Goal: Task Accomplishment & Management: Manage account settings

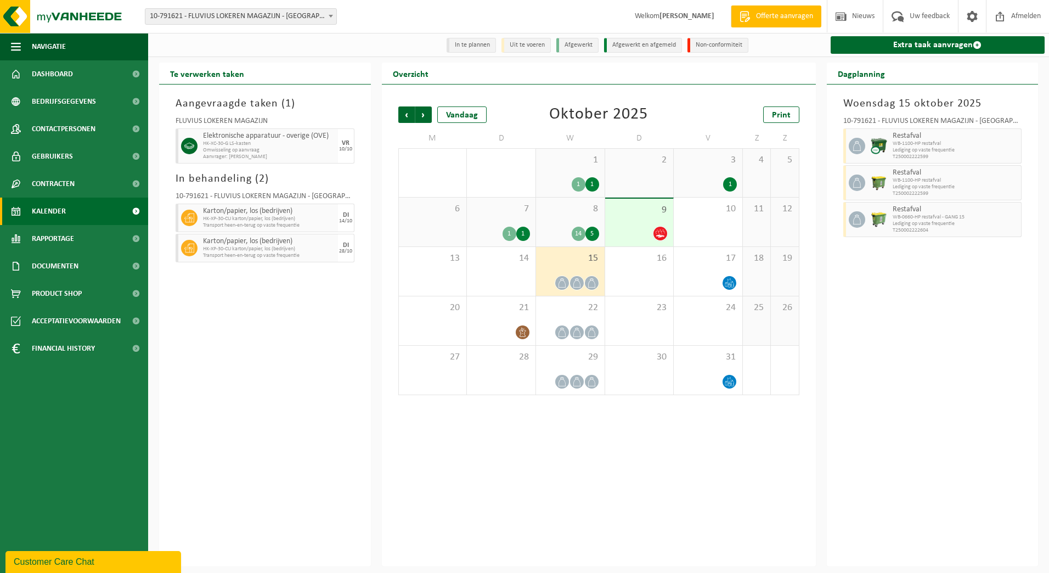
click at [333, 16] on b at bounding box center [331, 16] width 4 height 3
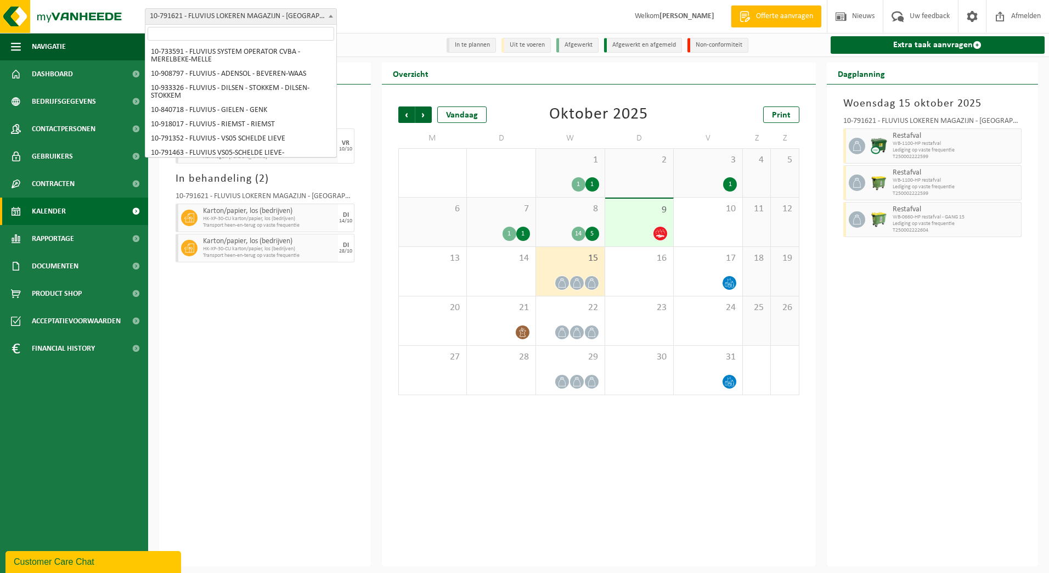
scroll to position [5977, 0]
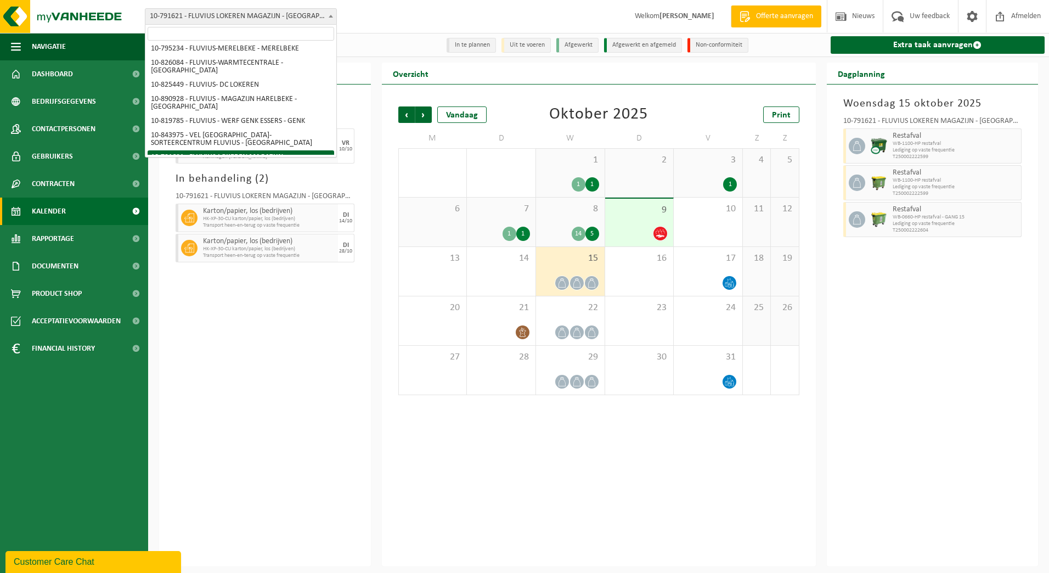
click at [303, 28] on input "search" at bounding box center [241, 34] width 187 height 14
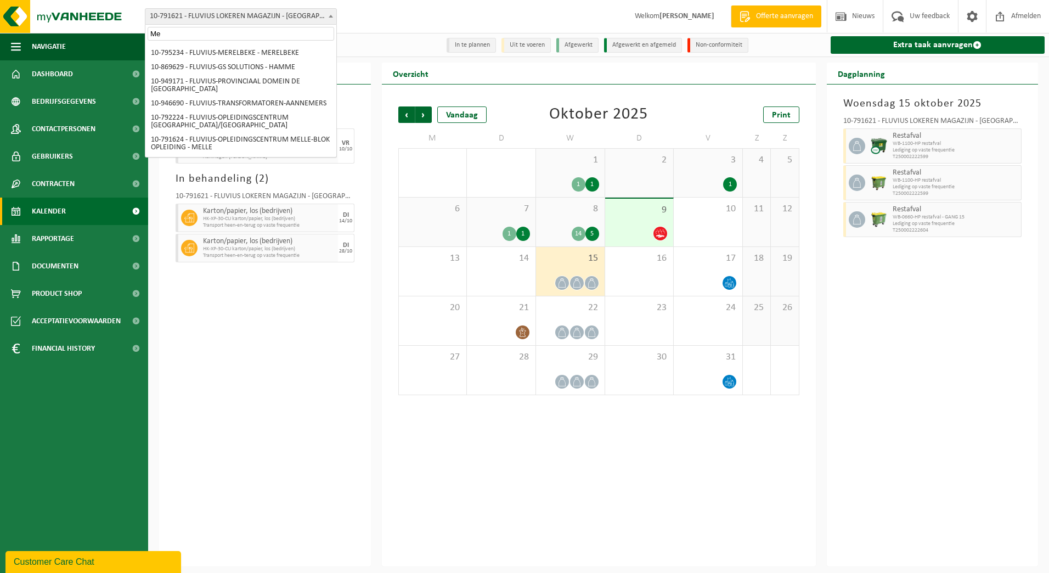
scroll to position [0, 0]
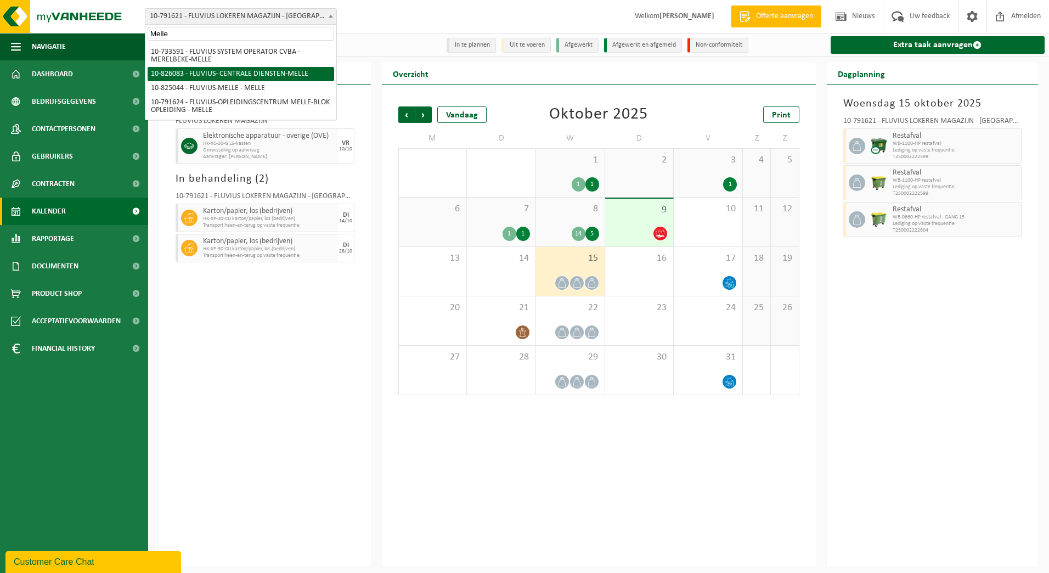
type input "Melle"
select select "85545"
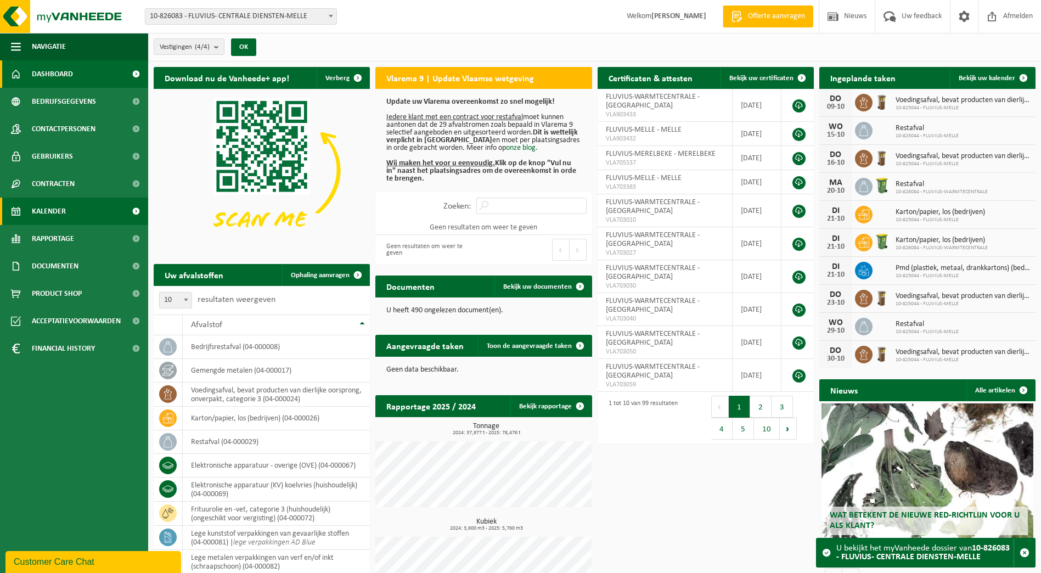
click at [39, 214] on span "Kalender" at bounding box center [49, 211] width 34 height 27
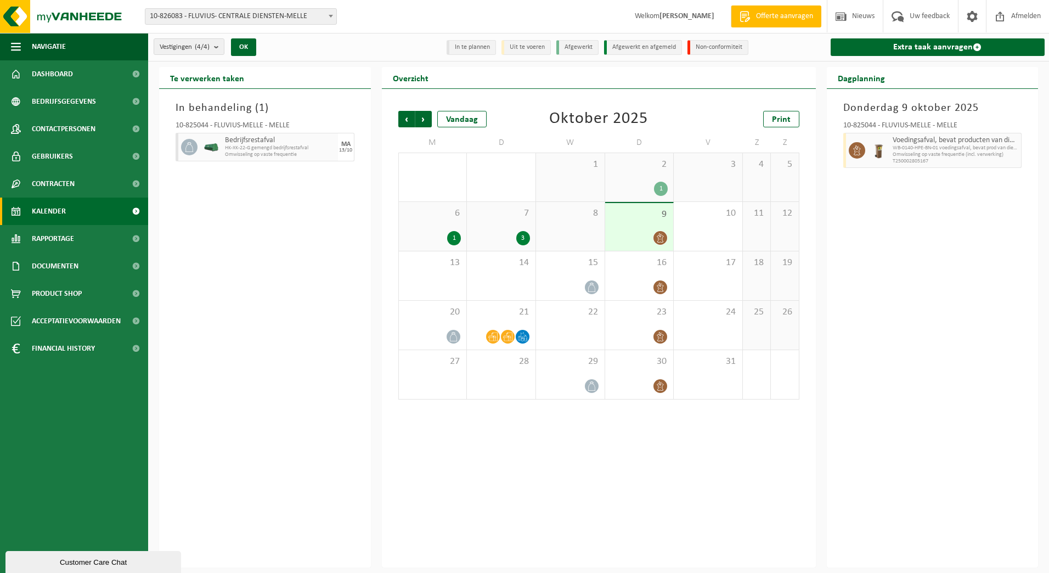
click at [516, 205] on div "7 3" at bounding box center [501, 226] width 69 height 49
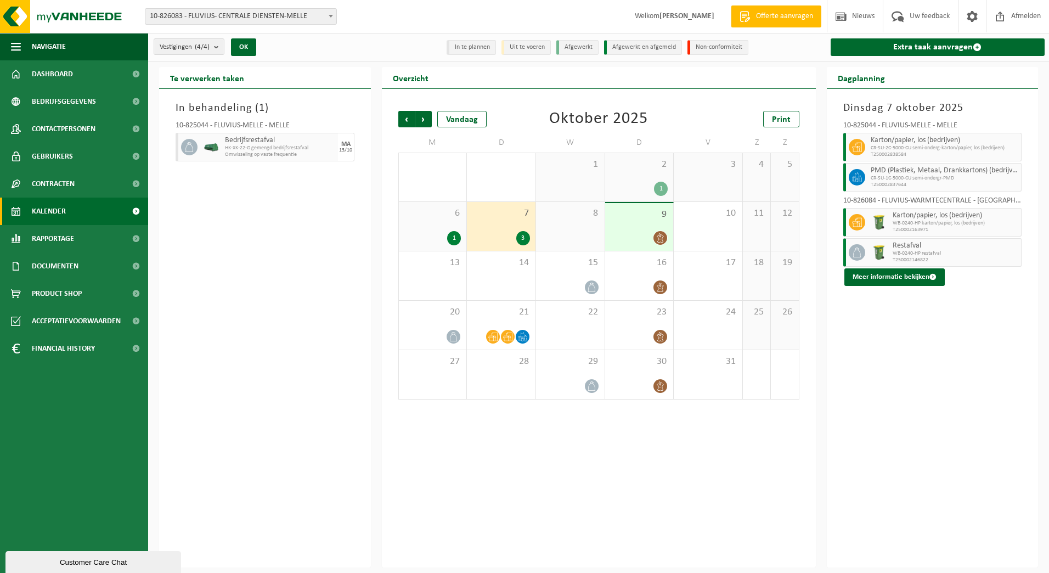
click at [442, 224] on div "6 1" at bounding box center [433, 226] width 68 height 49
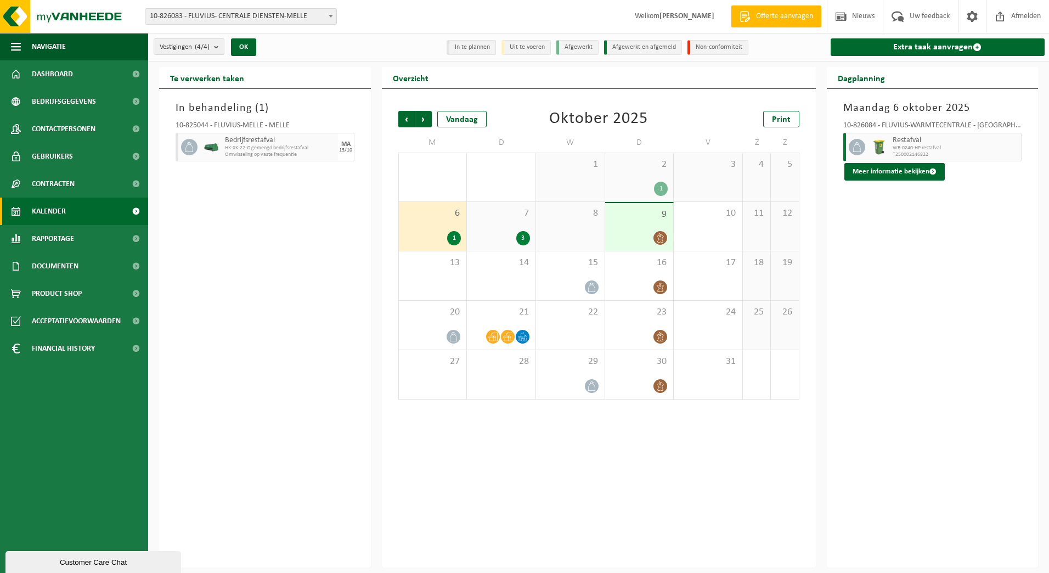
click at [642, 238] on div at bounding box center [640, 238] width 58 height 15
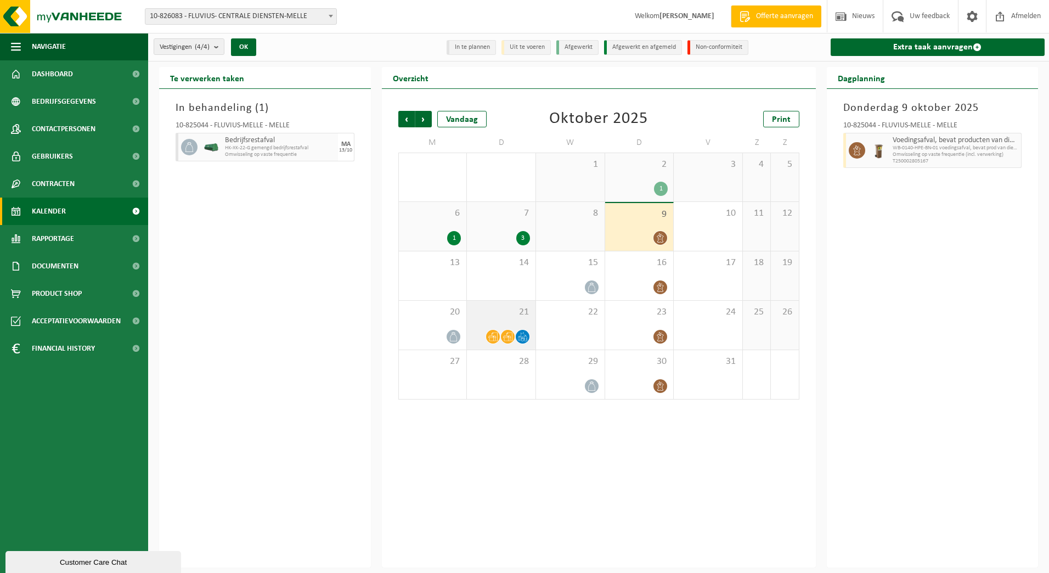
click at [499, 319] on div "21" at bounding box center [501, 325] width 69 height 49
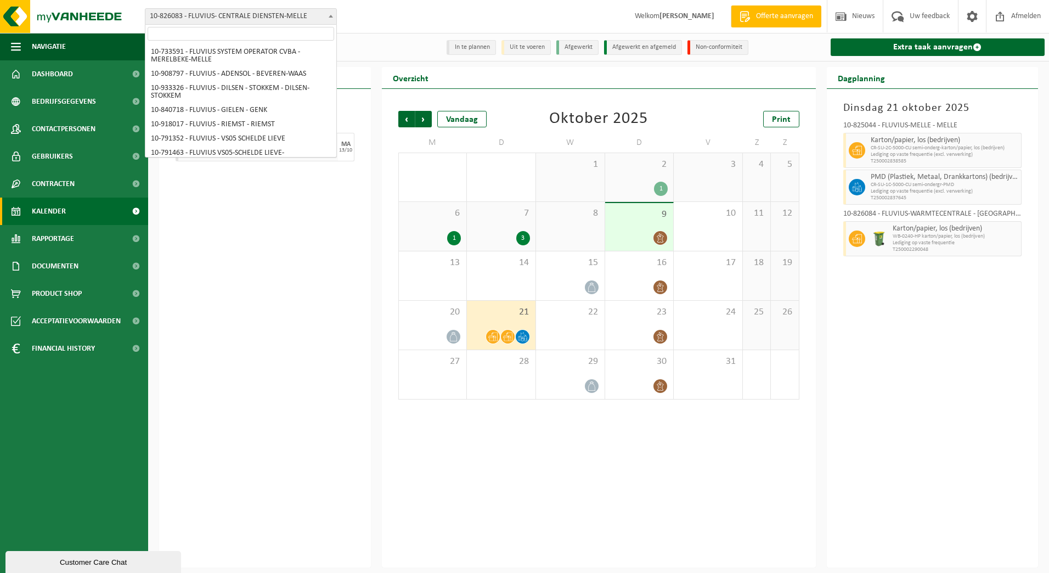
click at [331, 21] on span at bounding box center [330, 16] width 11 height 14
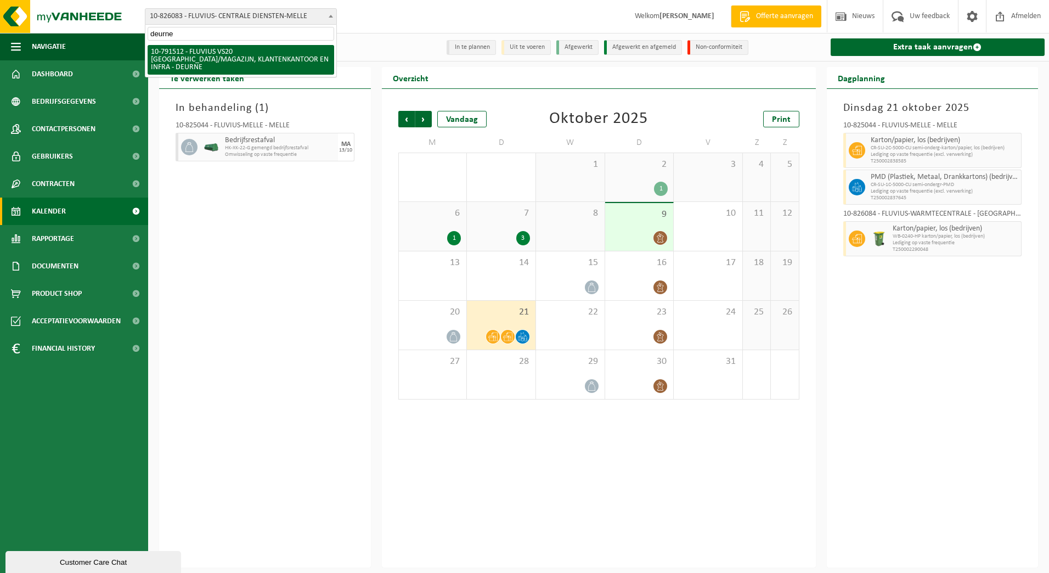
type input "deurne"
select select "30237"
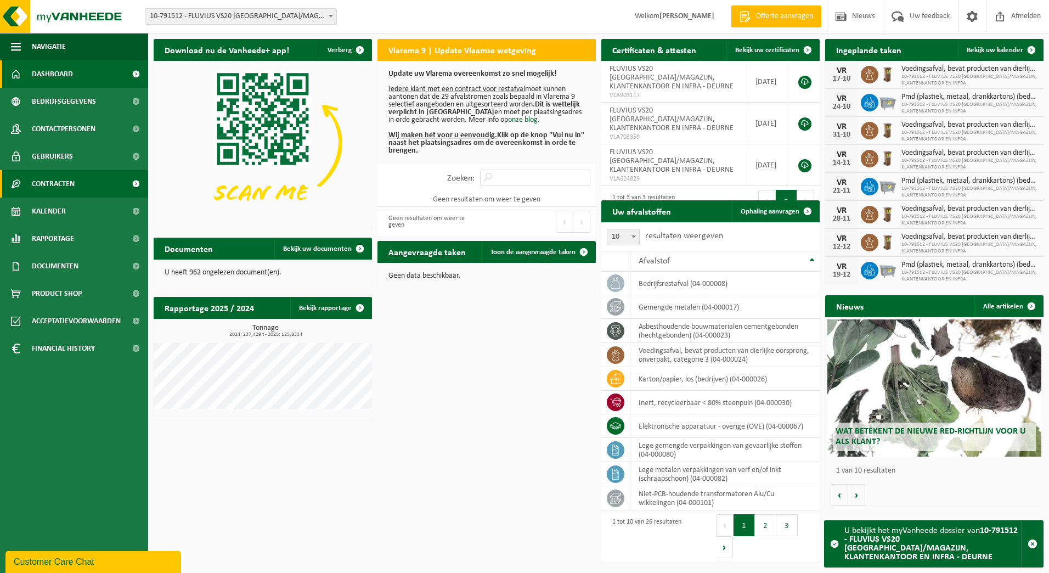
click at [58, 186] on span "Contracten" at bounding box center [53, 183] width 43 height 27
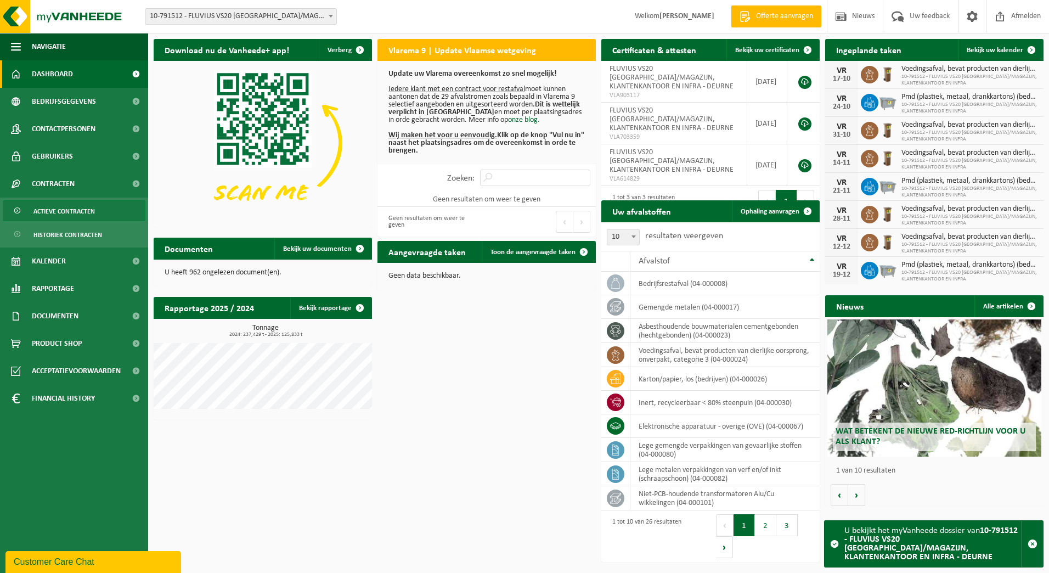
click at [60, 212] on span "Actieve contracten" at bounding box center [63, 211] width 61 height 21
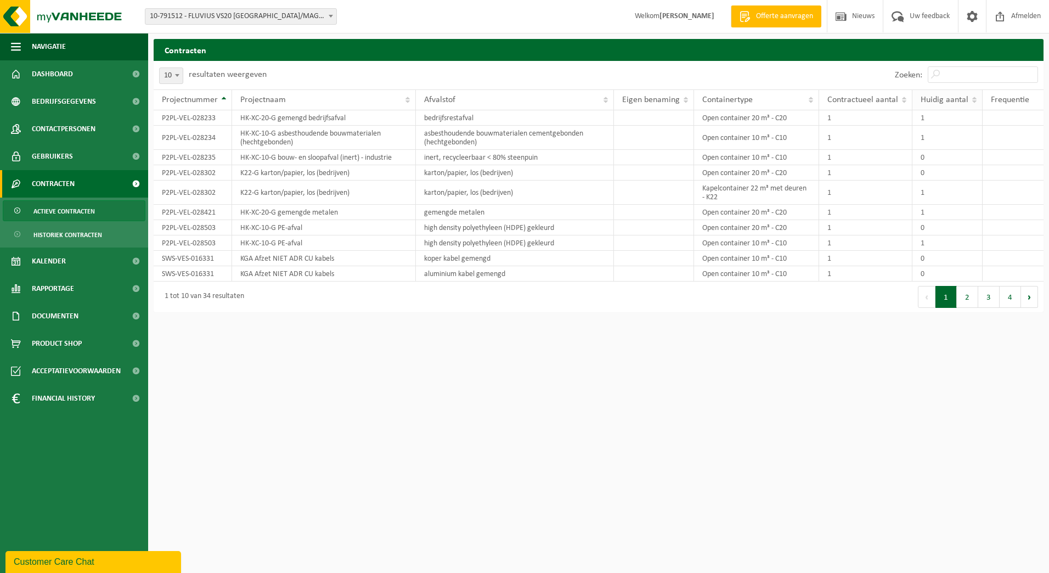
click at [943, 102] on span "Huidig aantal" at bounding box center [945, 100] width 48 height 9
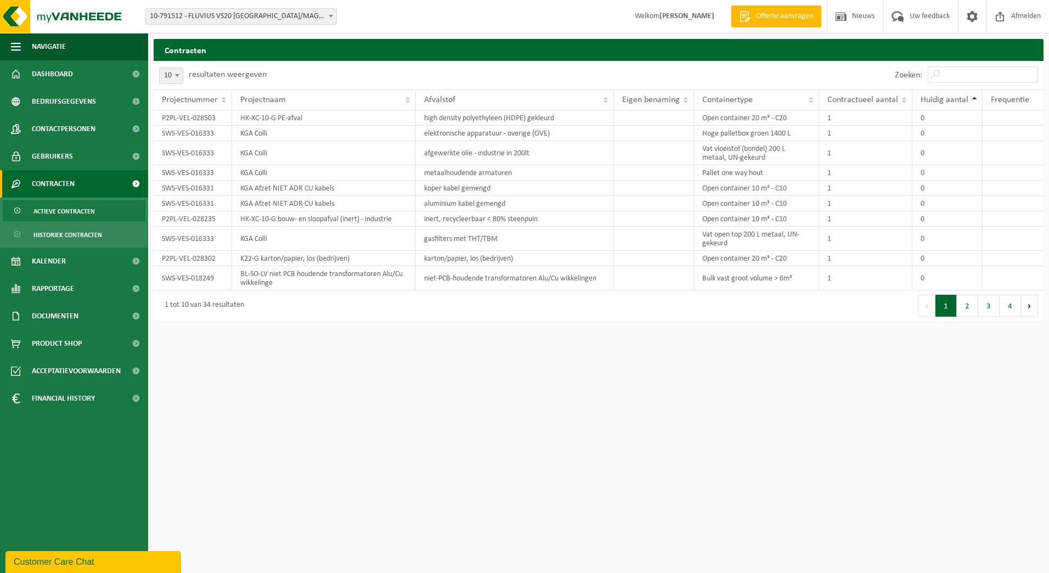
click at [943, 102] on span "Huidig aantal" at bounding box center [945, 100] width 48 height 9
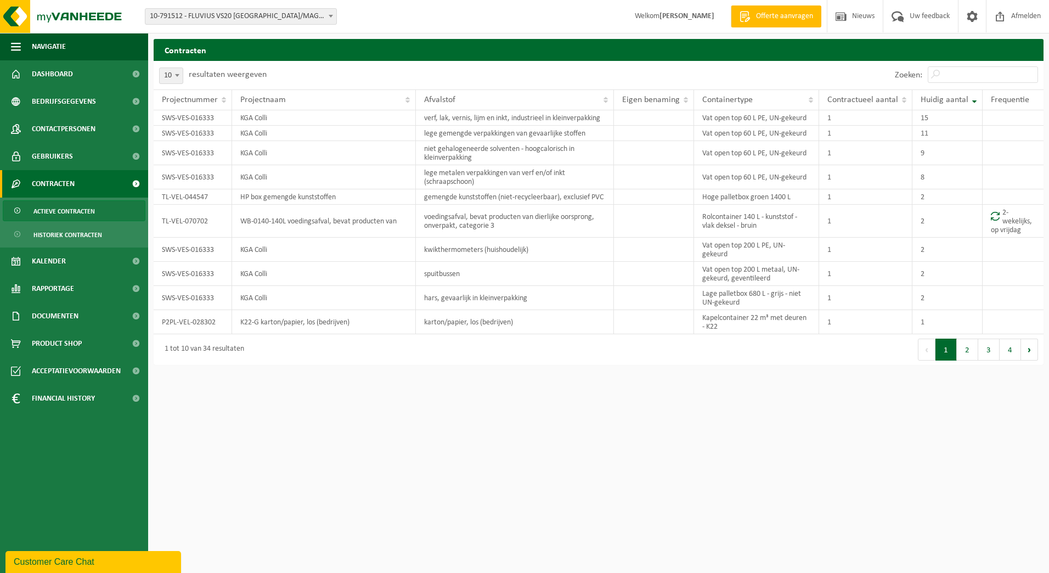
click at [333, 17] on b at bounding box center [331, 16] width 4 height 3
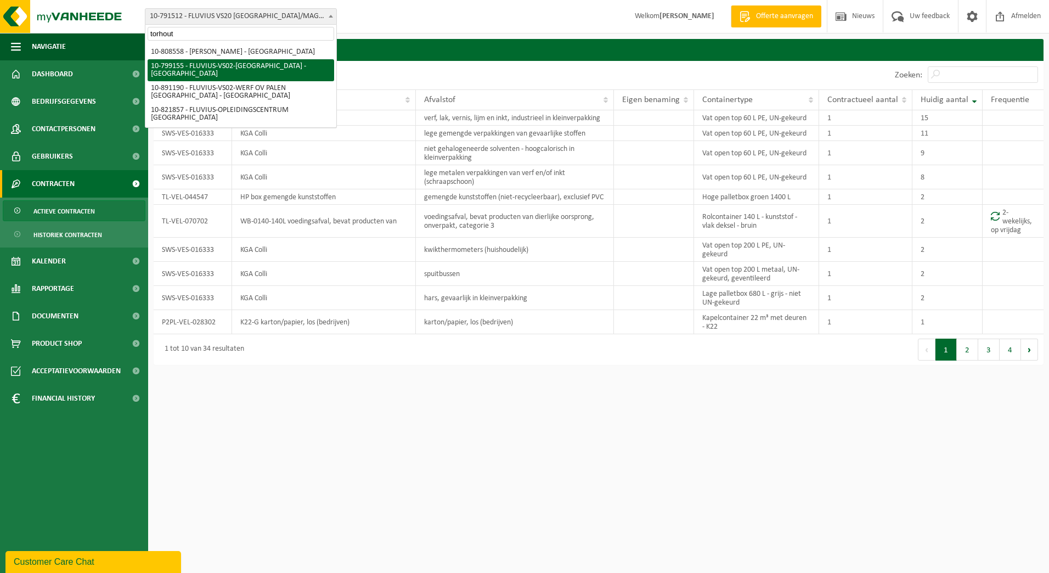
type input "torhout"
select select "33193"
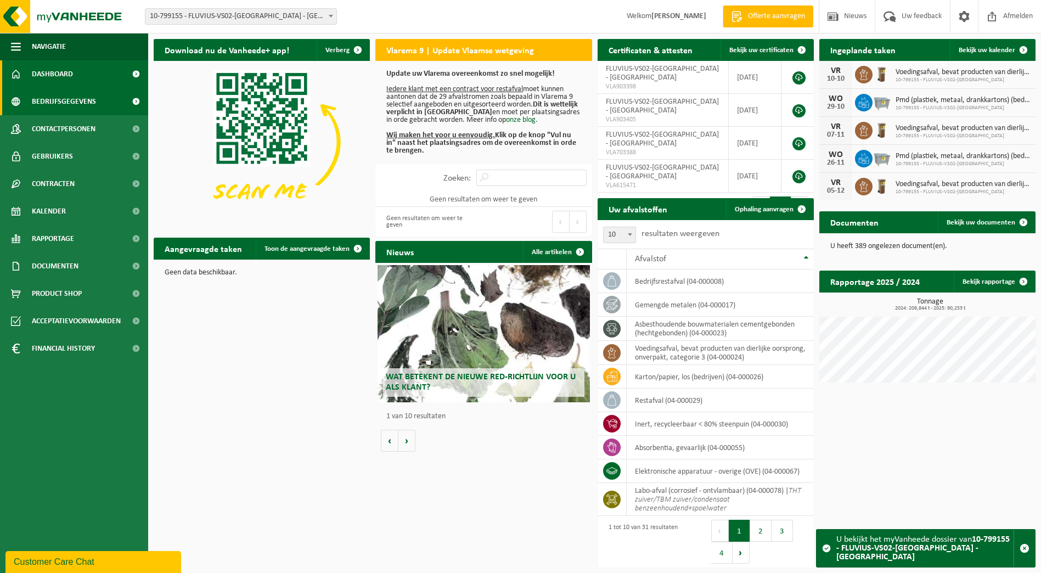
click at [61, 103] on span "Bedrijfsgegevens" at bounding box center [64, 101] width 64 height 27
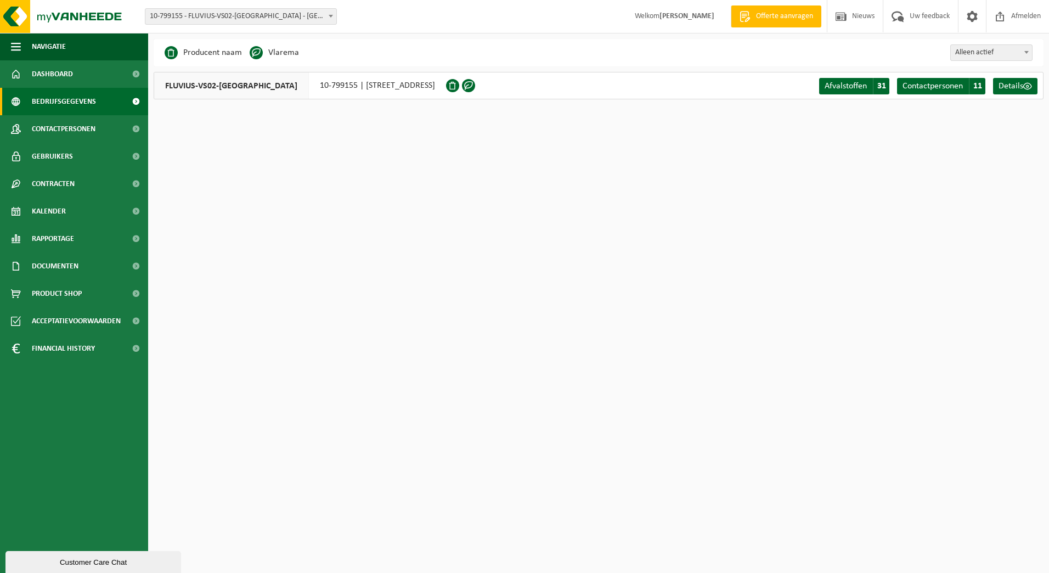
click at [329, 21] on span at bounding box center [330, 16] width 11 height 14
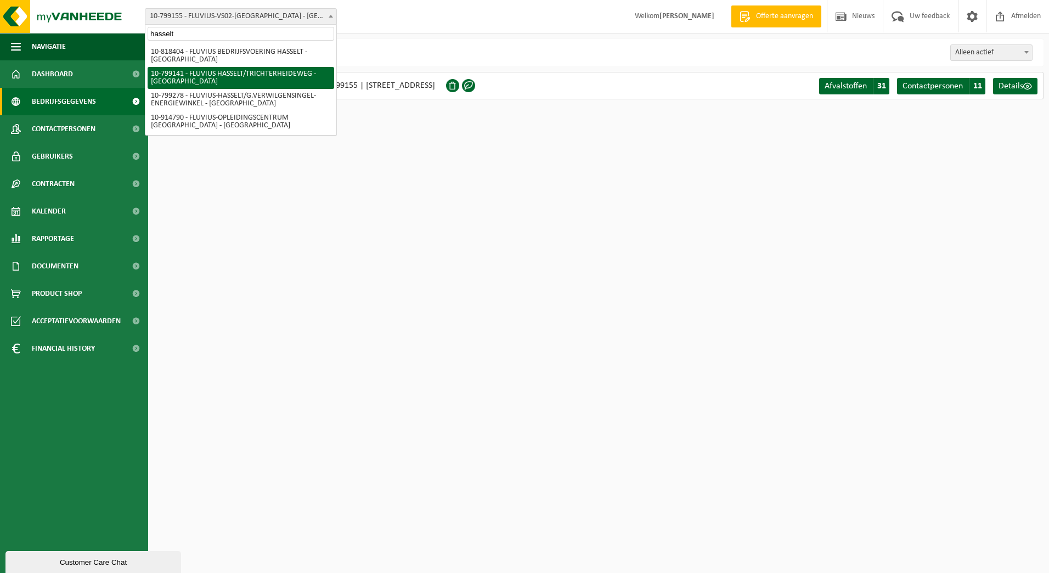
type input "hasselt"
select select "33188"
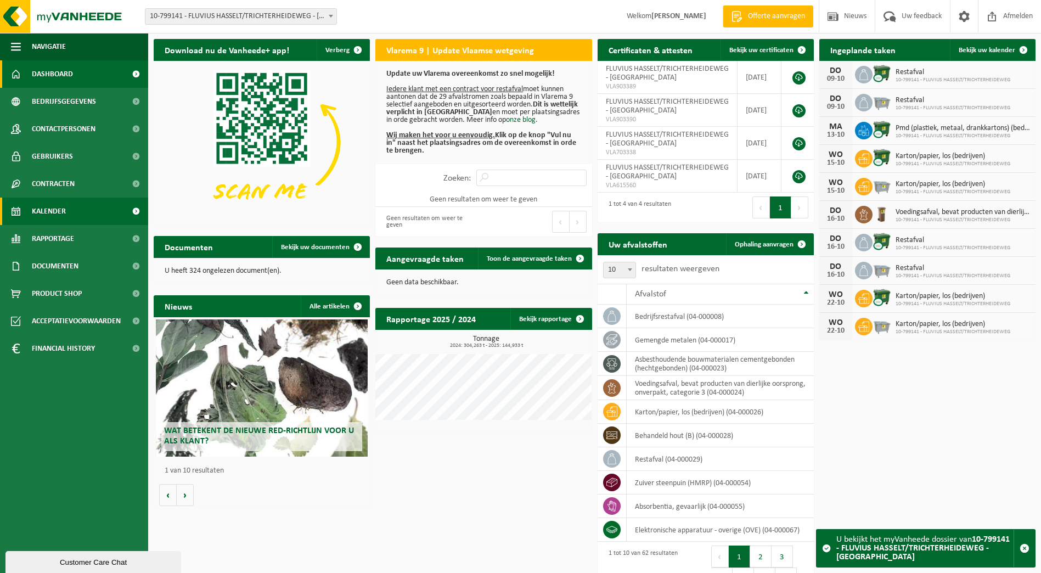
click at [39, 216] on span "Kalender" at bounding box center [49, 211] width 34 height 27
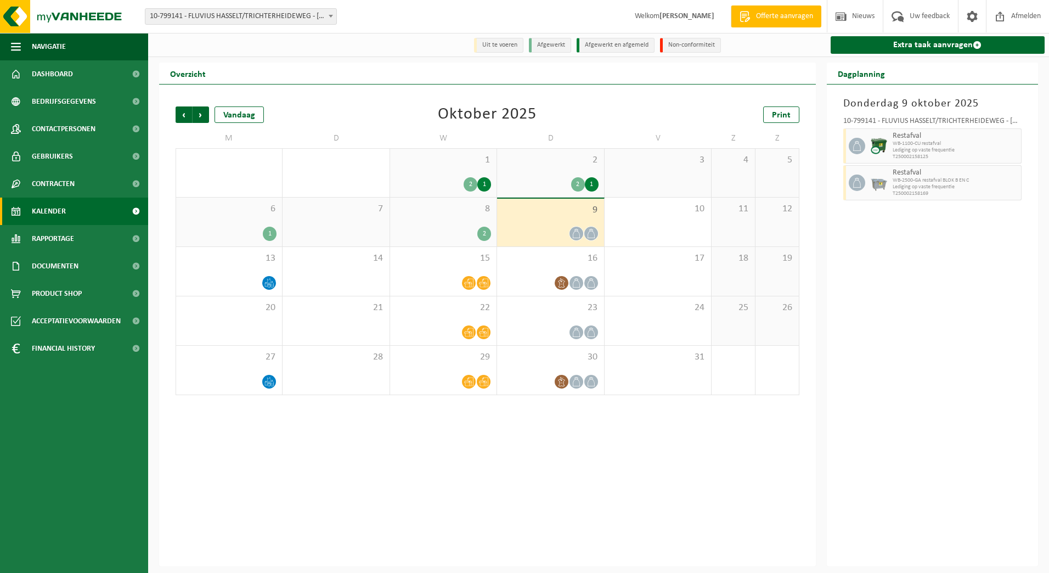
click at [44, 192] on span "Contracten" at bounding box center [53, 183] width 43 height 27
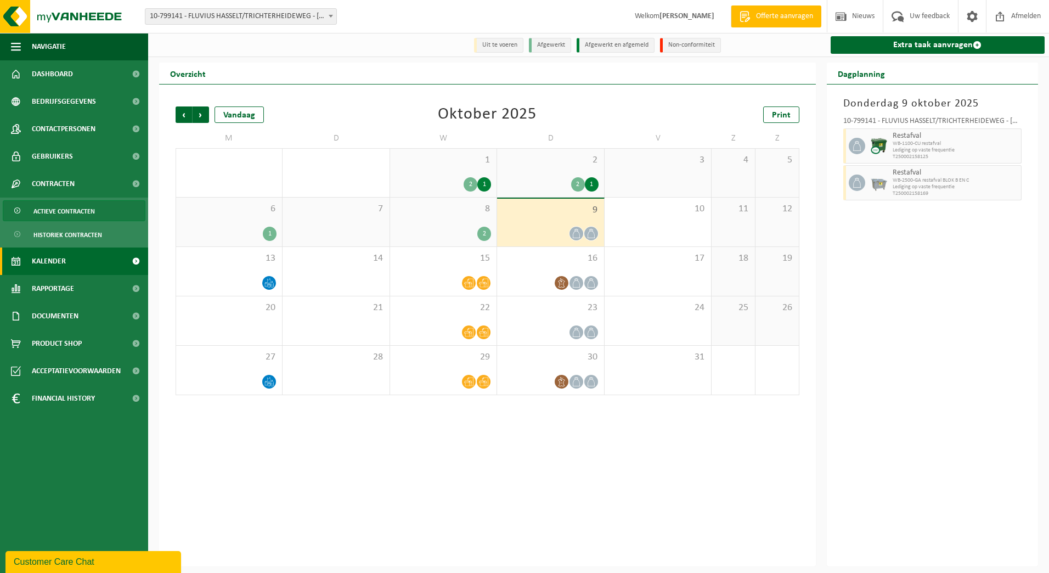
click at [44, 207] on span "Actieve contracten" at bounding box center [63, 211] width 61 height 21
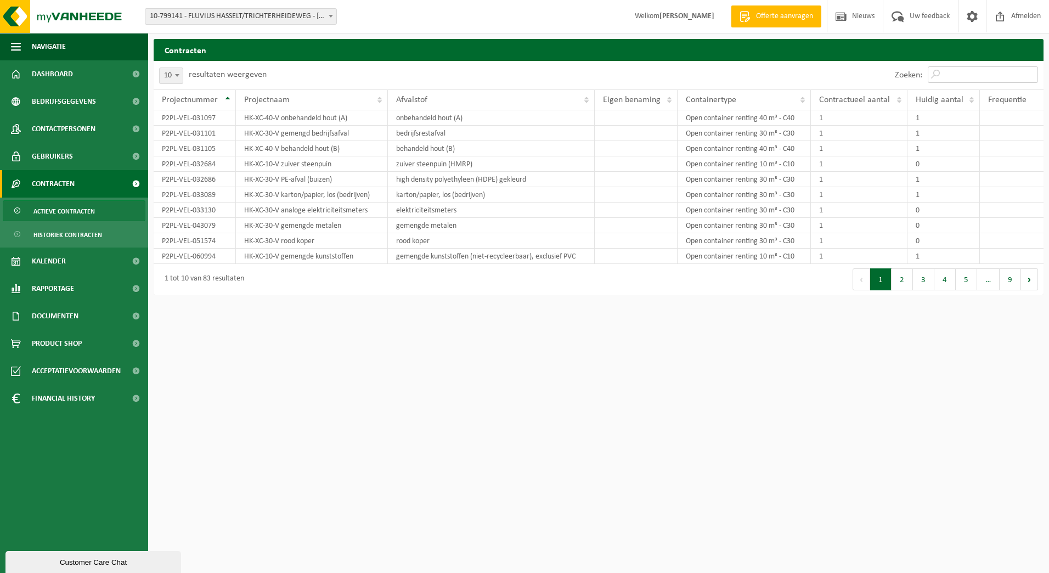
click at [952, 73] on input "Zoeken:" at bounding box center [983, 74] width 110 height 16
type input "e"
click at [899, 277] on button "2" at bounding box center [902, 279] width 21 height 22
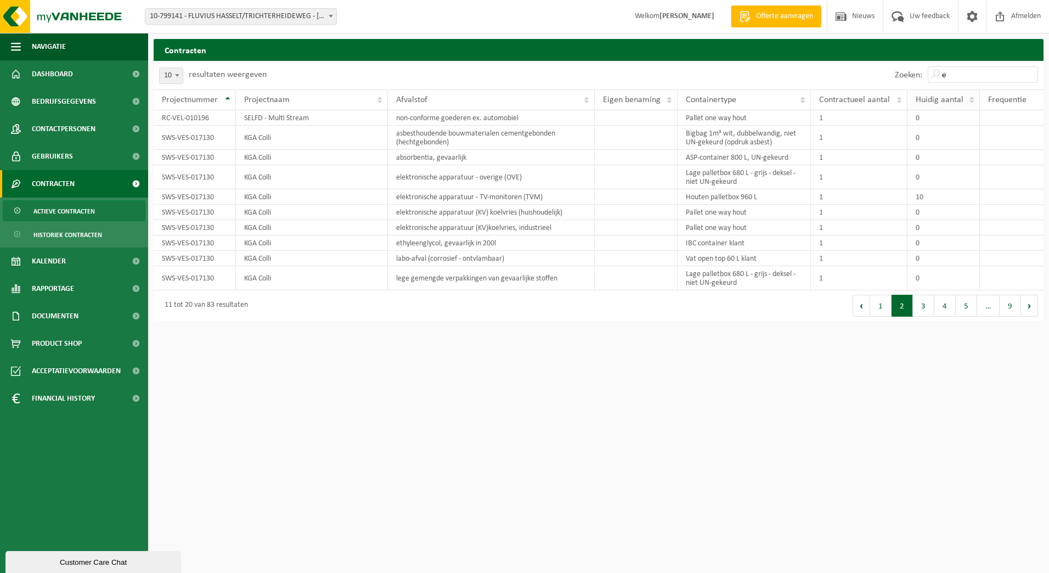
click at [952, 96] on span "Huidig aantal" at bounding box center [940, 100] width 48 height 9
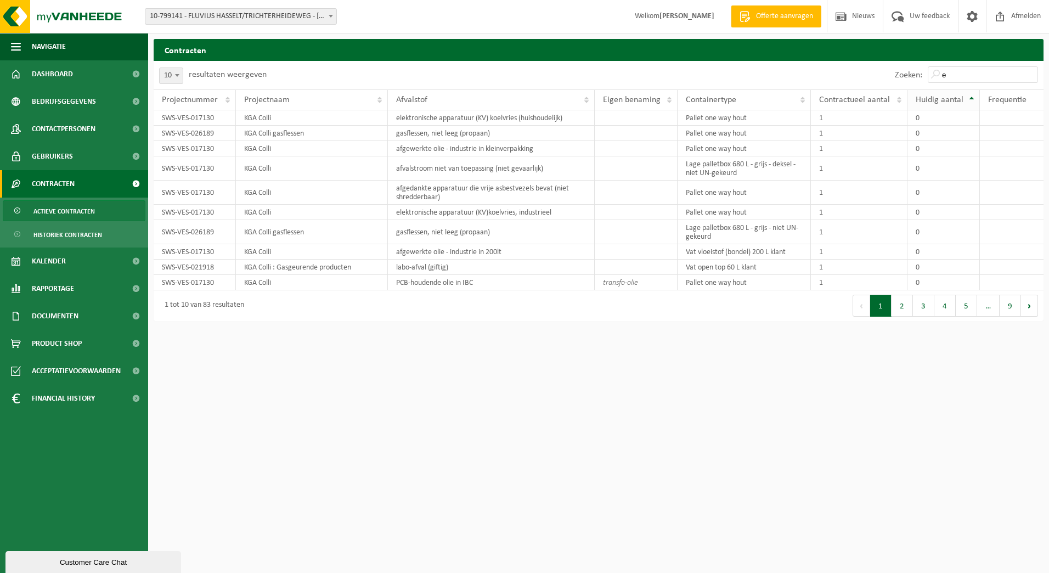
click at [952, 96] on span "Huidig aantal" at bounding box center [940, 100] width 48 height 9
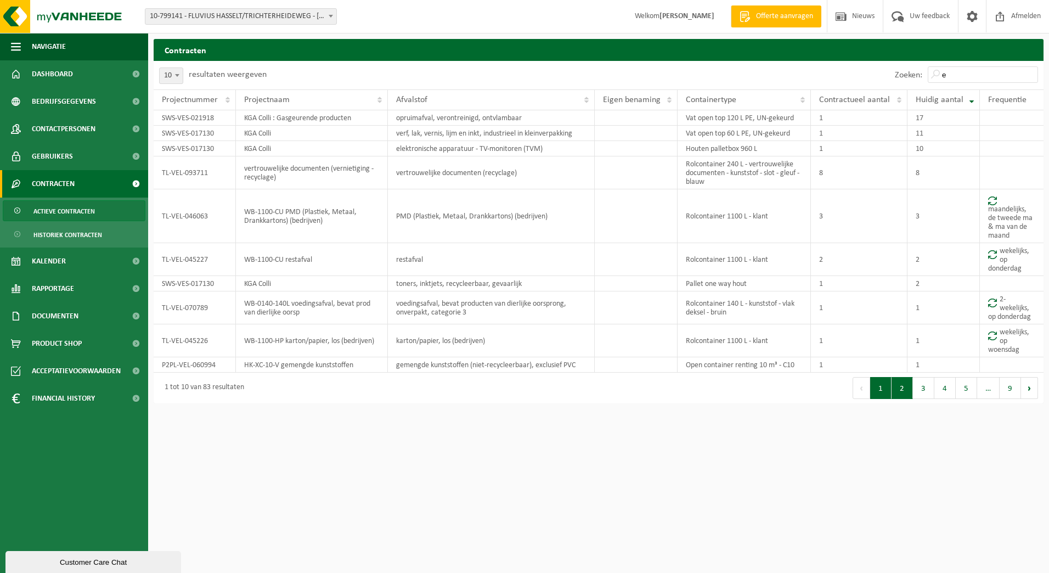
click at [899, 390] on button "2" at bounding box center [902, 388] width 21 height 22
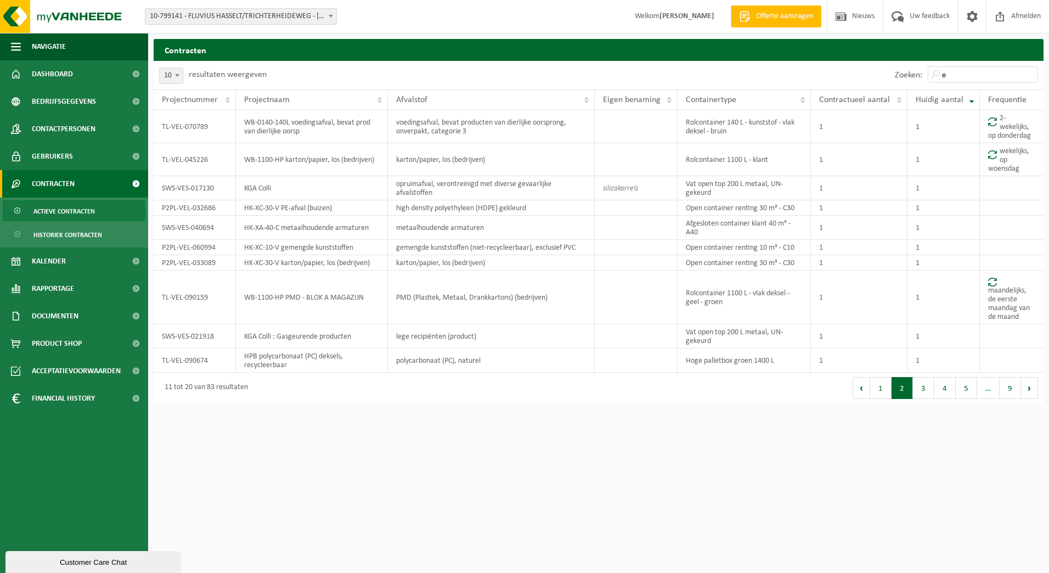
click at [318, 21] on span "10-799141 - FLUVIUS HASSELT/TRICHTERHEIDEWEG - [GEOGRAPHIC_DATA]" at bounding box center [240, 16] width 191 height 15
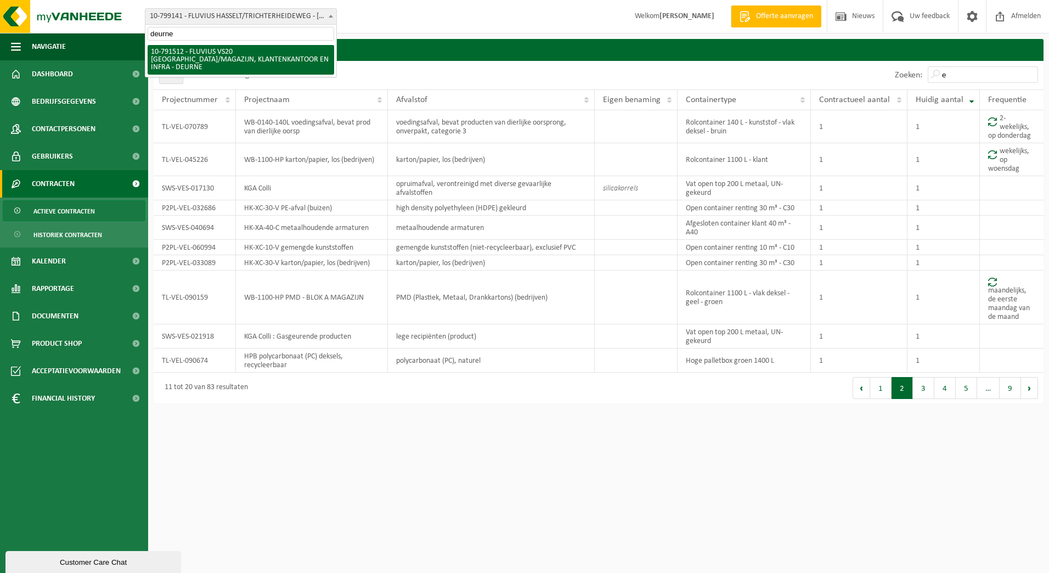
type input "deurne"
select select "30237"
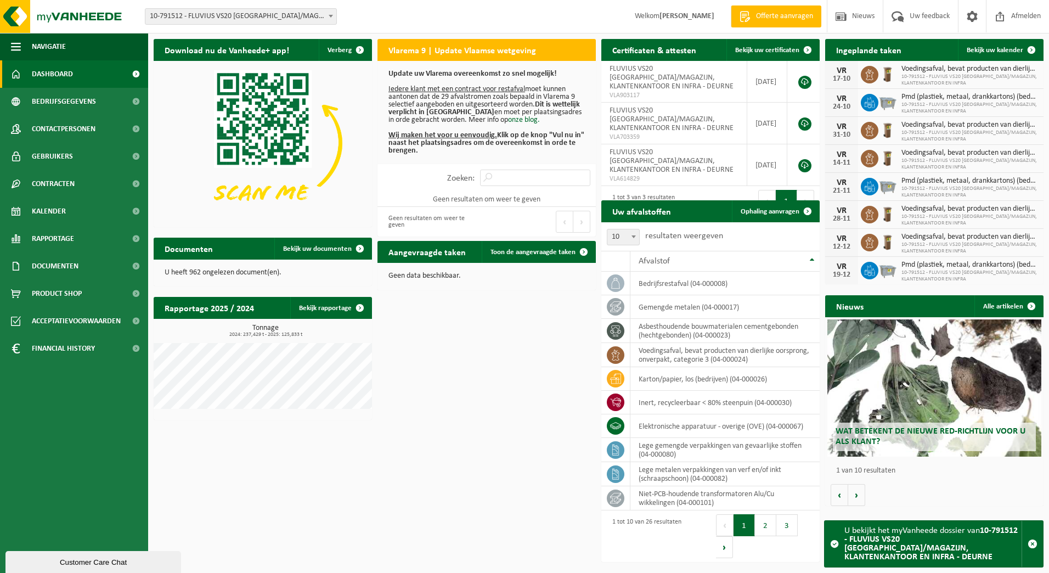
click at [318, 22] on span "10-791512 - FLUVIUS VS20 [GEOGRAPHIC_DATA]/MAGAZIJN, KLANTENKANTOOR EN INFRA - …" at bounding box center [240, 16] width 191 height 15
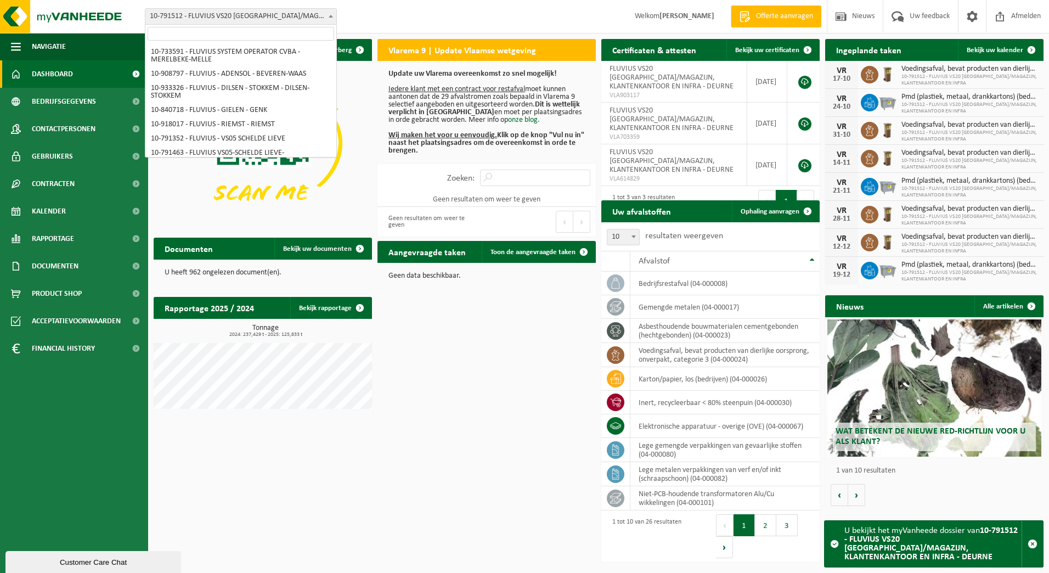
scroll to position [3190, 0]
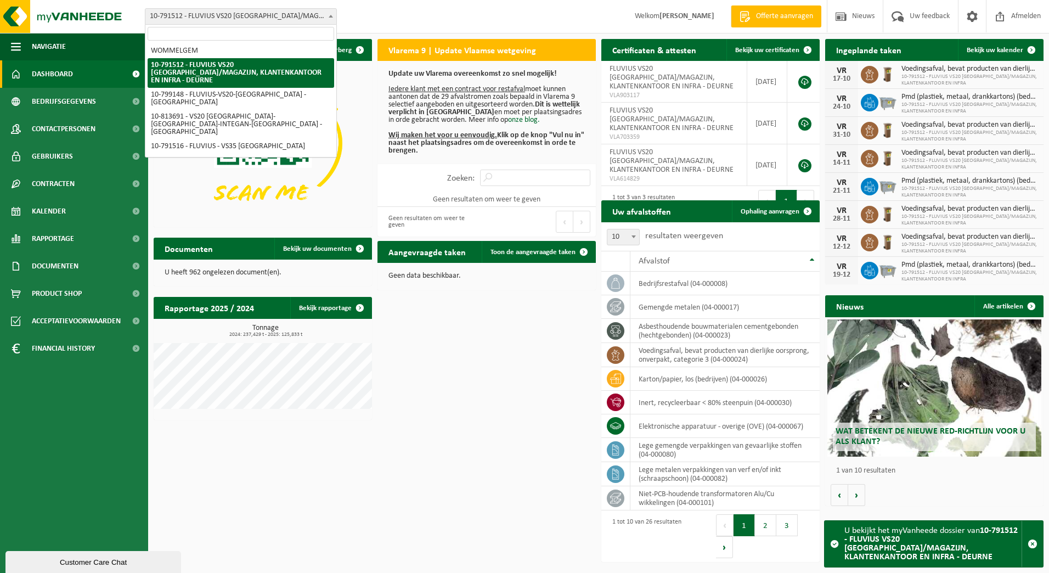
click at [313, 27] on input "search" at bounding box center [241, 34] width 187 height 14
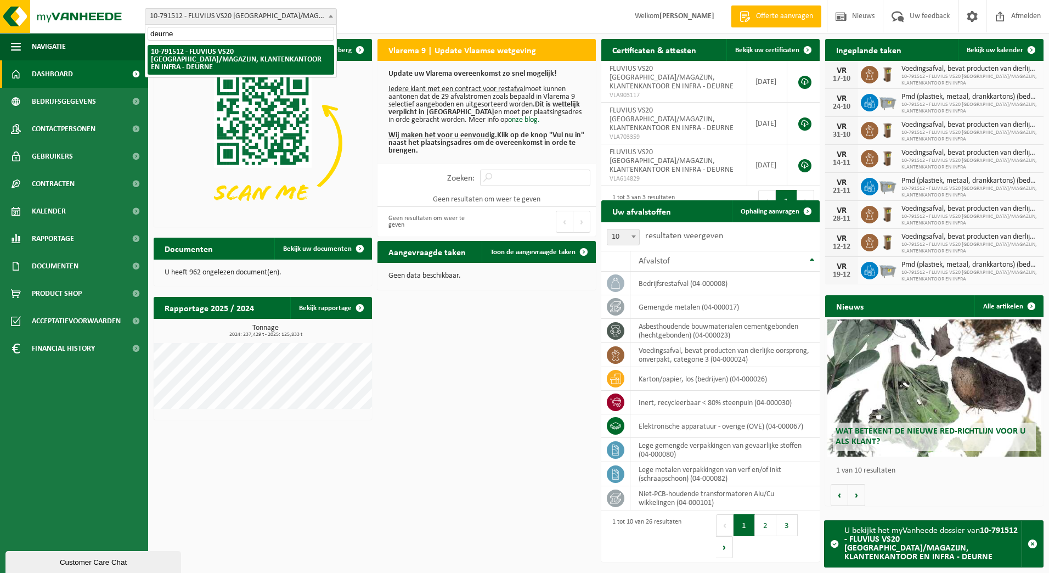
type input "deurne"
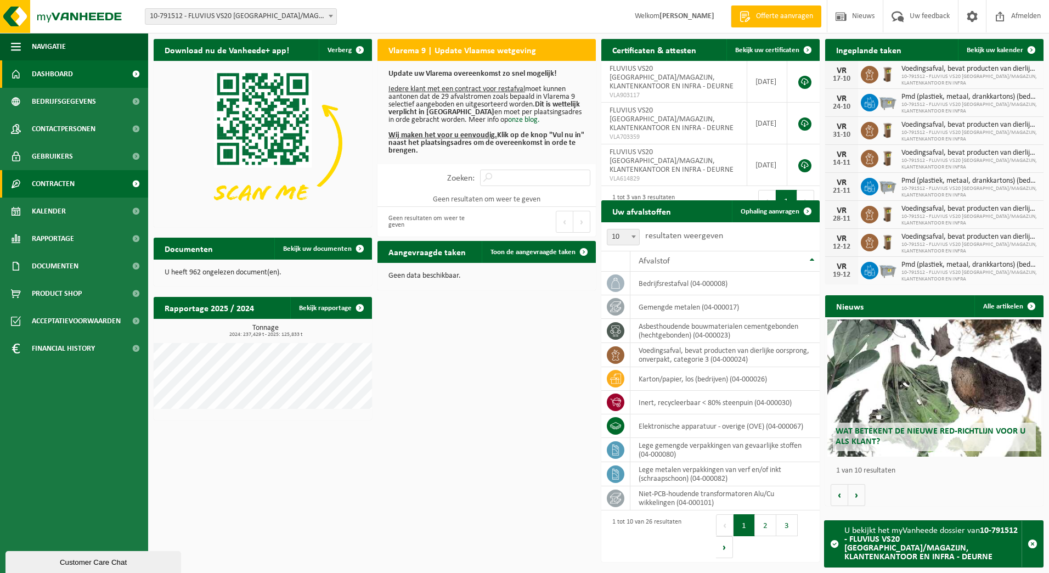
click at [78, 183] on link "Contracten" at bounding box center [74, 183] width 148 height 27
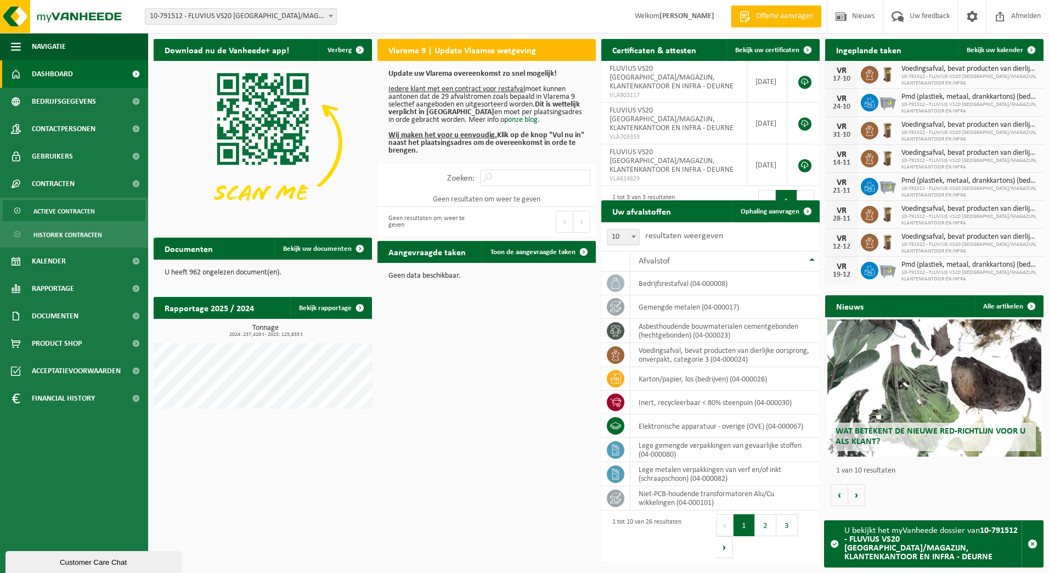
click at [53, 209] on span "Actieve contracten" at bounding box center [63, 211] width 61 height 21
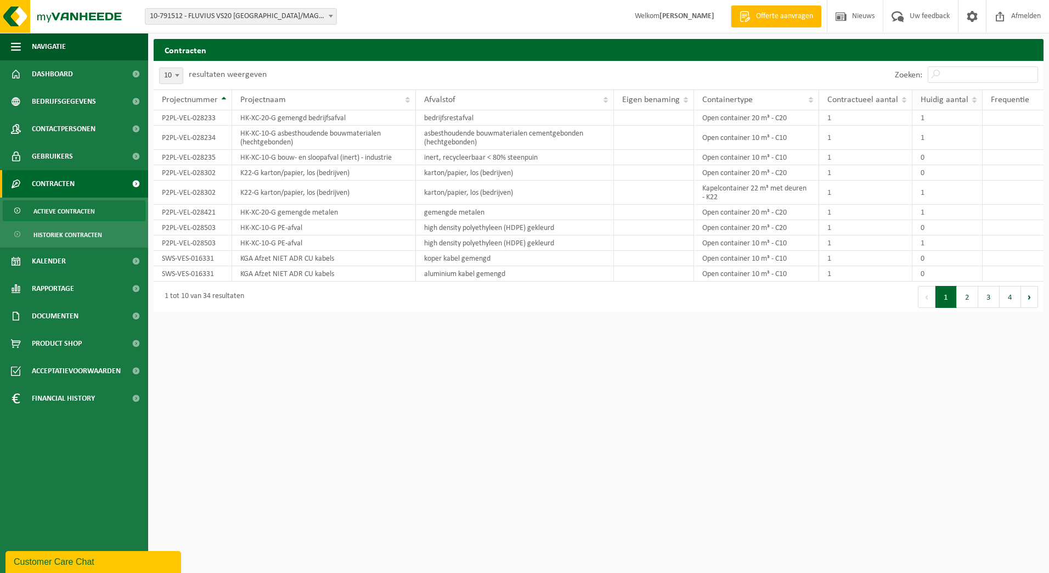
click at [937, 96] on span "Huidig aantal" at bounding box center [945, 100] width 48 height 9
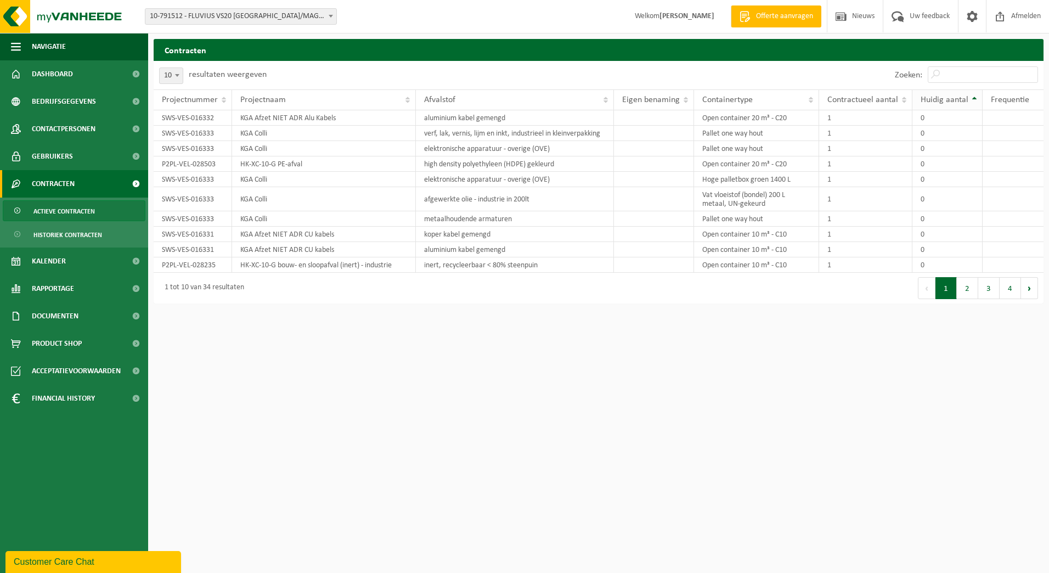
click at [937, 96] on span "Huidig aantal" at bounding box center [945, 100] width 48 height 9
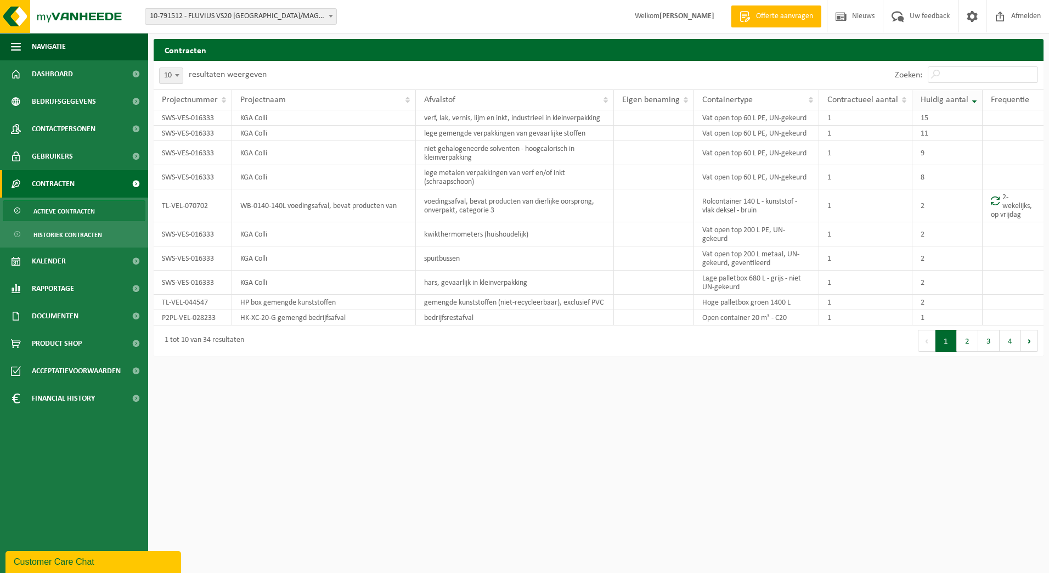
click at [961, 97] on span "Huidig aantal" at bounding box center [945, 100] width 48 height 9
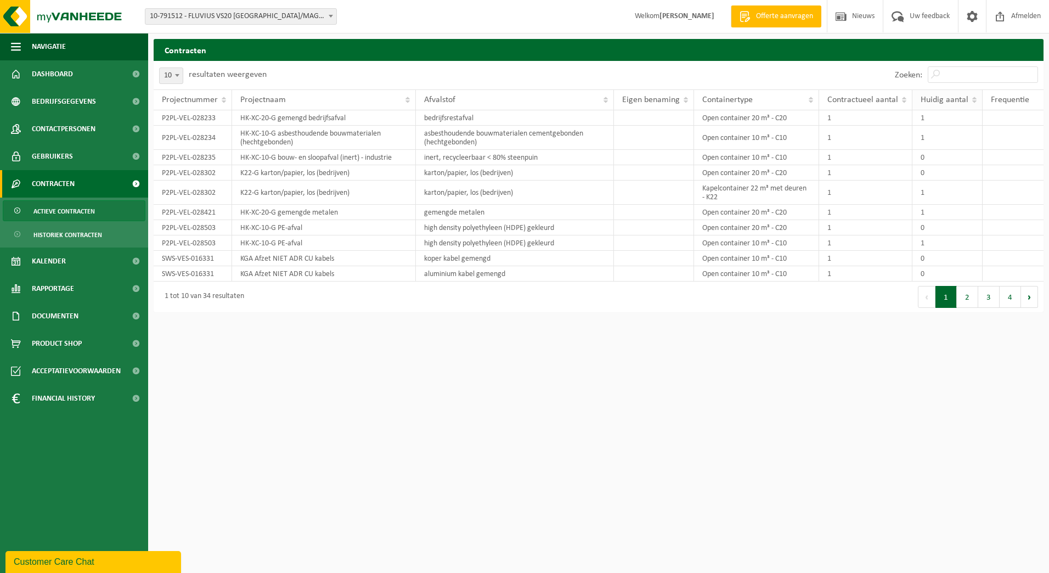
click at [961, 97] on span "Huidig aantal" at bounding box center [945, 100] width 48 height 9
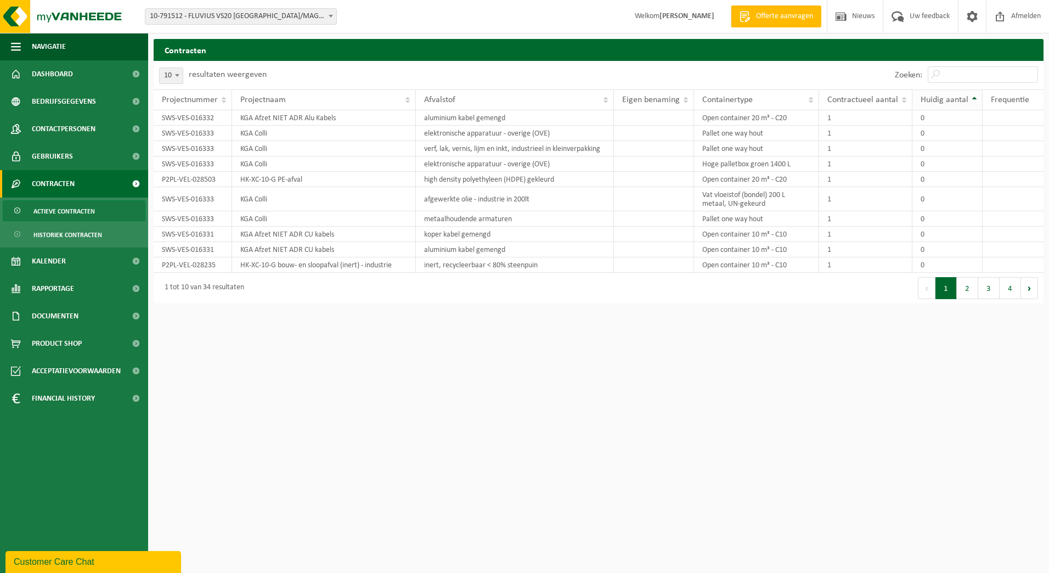
click at [946, 103] on span "Huidig aantal" at bounding box center [945, 100] width 48 height 9
